Goal: Task Accomplishment & Management: Use online tool/utility

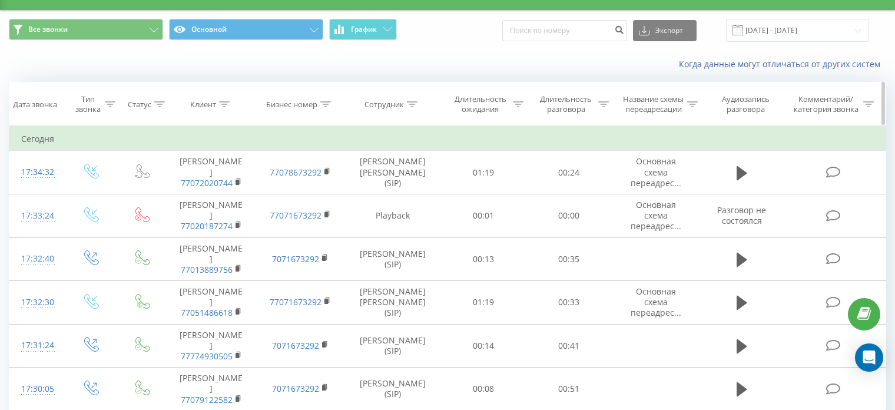
scroll to position [26, 0]
click at [602, 102] on icon at bounding box center [603, 104] width 11 height 6
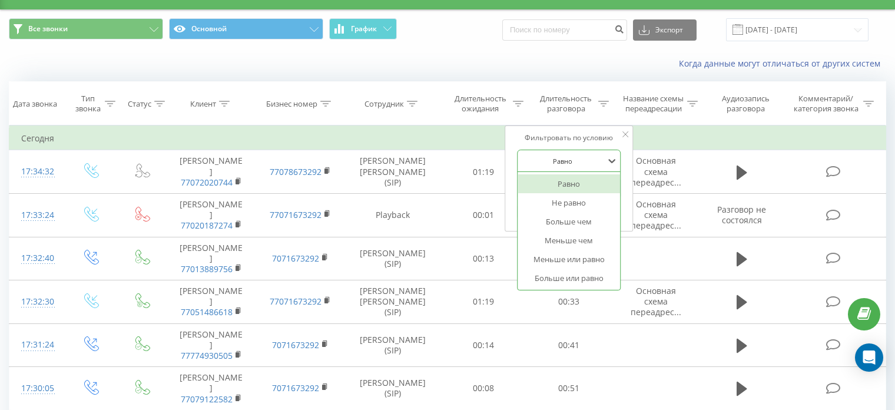
click at [581, 156] on div at bounding box center [563, 161] width 84 height 11
click at [574, 277] on div "Больше или равно" at bounding box center [569, 278] width 102 height 19
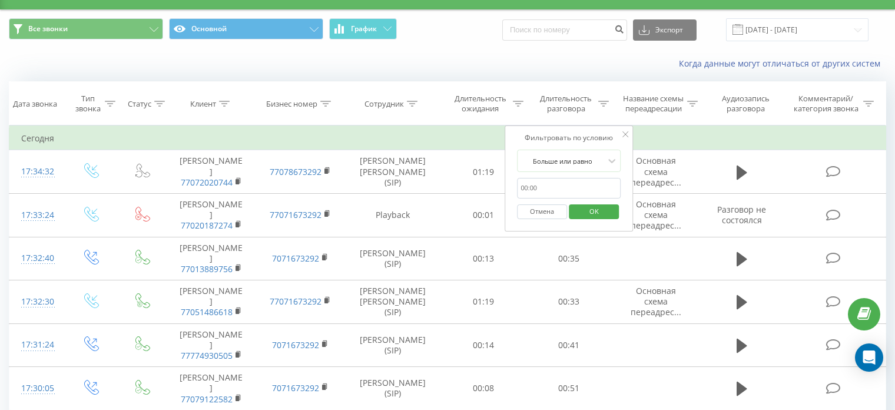
click at [532, 184] on input "text" at bounding box center [569, 188] width 104 height 21
type input "120"
click at [590, 210] on span "OK" at bounding box center [594, 211] width 33 height 18
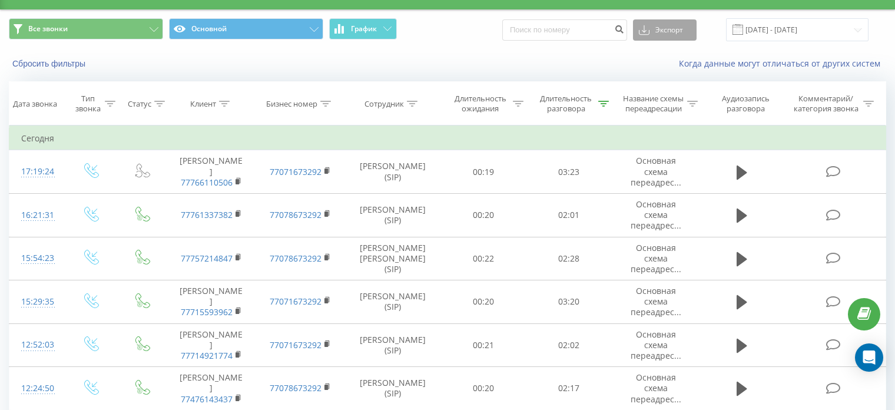
click at [669, 31] on button "Экспорт" at bounding box center [665, 29] width 64 height 21
click at [664, 80] on div ".xls" at bounding box center [665, 72] width 62 height 21
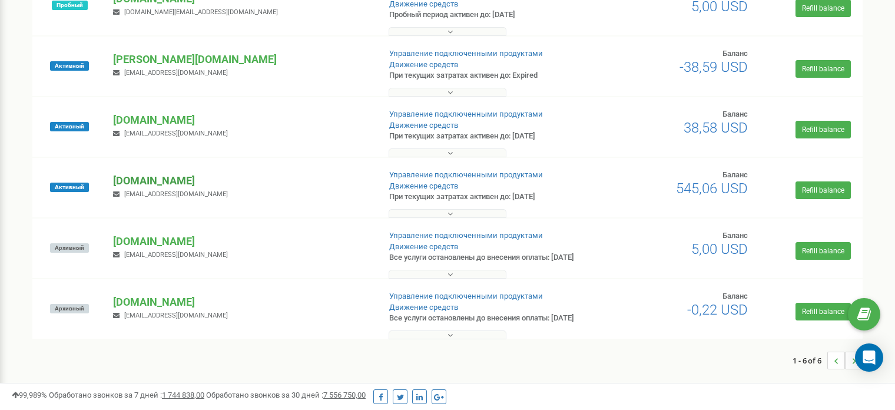
click at [136, 180] on p "[DOMAIN_NAME]" at bounding box center [241, 180] width 257 height 15
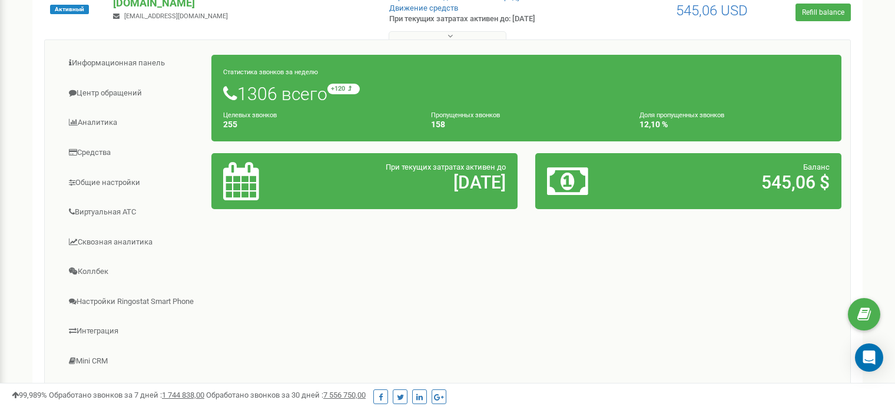
scroll to position [419, 0]
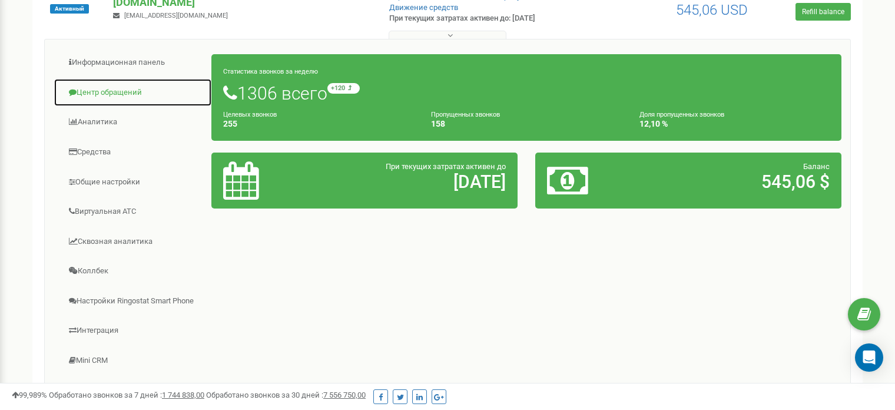
click at [100, 97] on link "Центр обращений" at bounding box center [133, 92] width 158 height 29
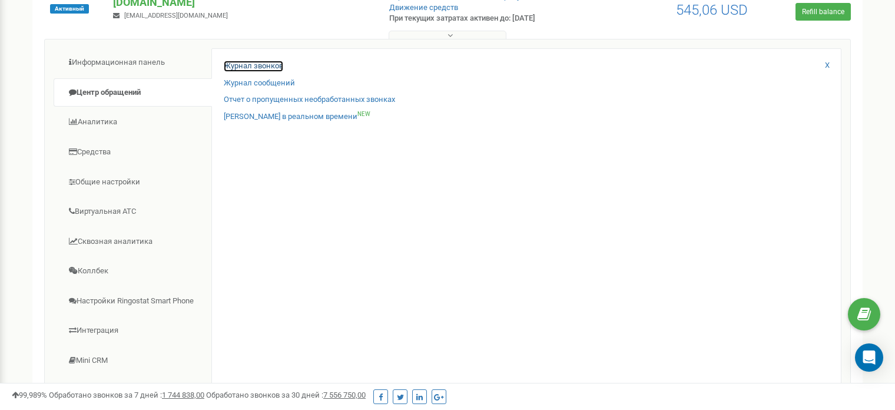
click at [254, 64] on link "Журнал звонков" at bounding box center [253, 66] width 59 height 11
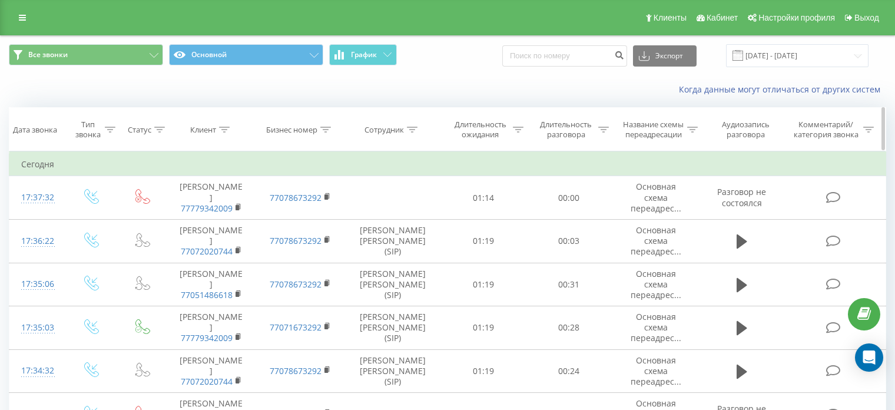
click at [517, 128] on icon at bounding box center [518, 130] width 11 height 6
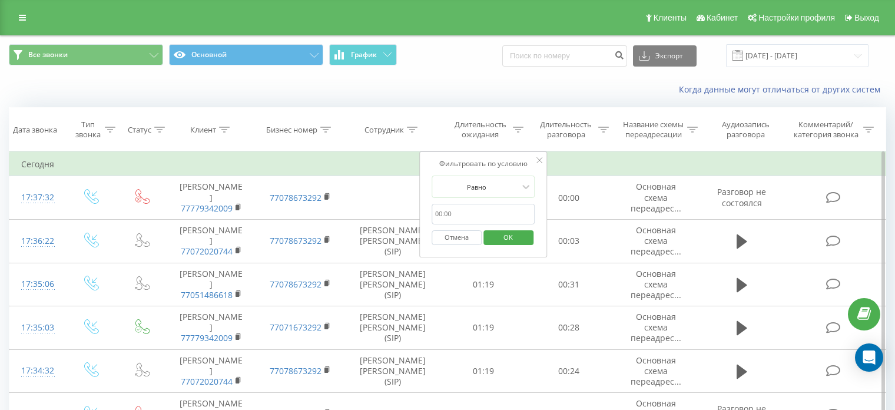
click at [471, 211] on input "text" at bounding box center [484, 214] width 104 height 21
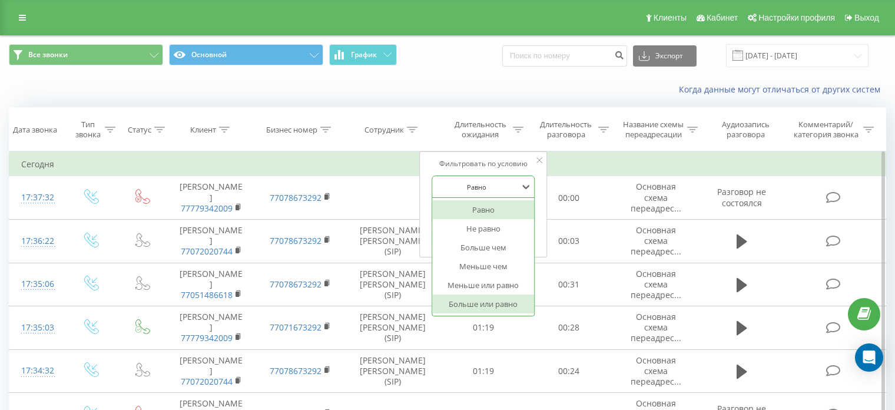
drag, startPoint x: 497, startPoint y: 187, endPoint x: 481, endPoint y: 306, distance: 119.4
click at [481, 198] on div "6 results available. Use Up and Down to choose options, press Enter to select t…" at bounding box center [484, 187] width 104 height 22
click at [481, 306] on div "Больше или равно" at bounding box center [483, 304] width 102 height 19
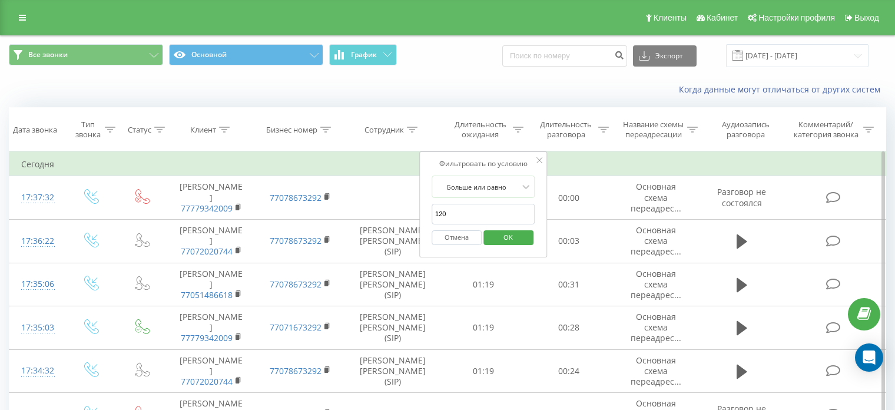
click at [504, 239] on span "OK" at bounding box center [508, 237] width 33 height 18
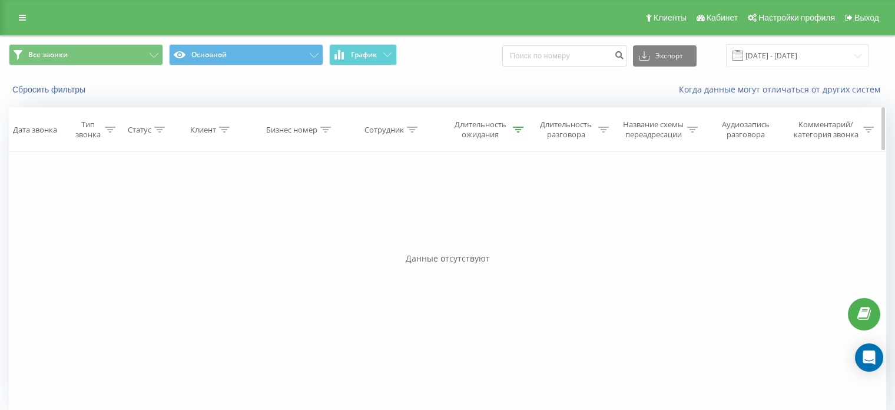
click at [514, 128] on icon at bounding box center [518, 130] width 11 height 6
click at [540, 164] on div at bounding box center [540, 161] width 6 height 12
click at [515, 133] on div at bounding box center [518, 130] width 11 height 10
click at [477, 206] on input "120" at bounding box center [484, 214] width 104 height 21
type input "1"
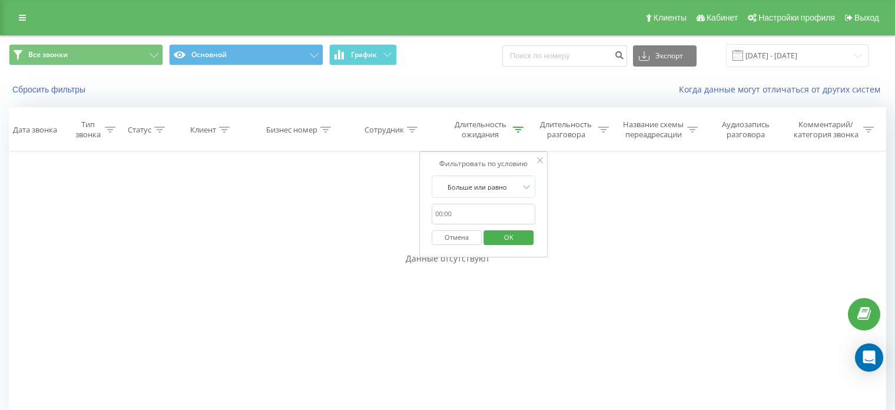
click at [503, 236] on span "OK" at bounding box center [508, 237] width 33 height 18
